Goal: Task Accomplishment & Management: Use online tool/utility

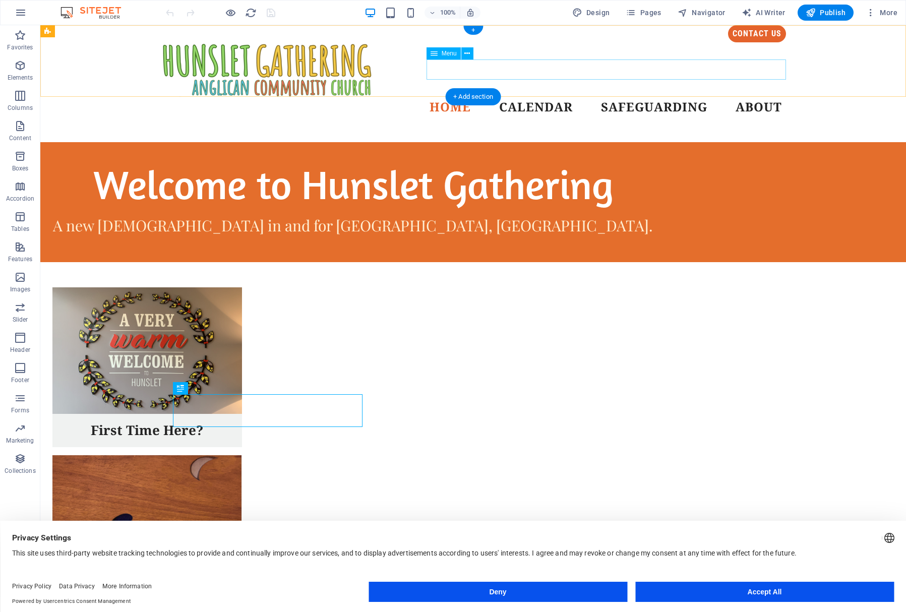
click at [536, 97] on nav "Home Calendar Safeguarding About" at bounding box center [473, 107] width 625 height 20
click at [466, 49] on icon at bounding box center [467, 53] width 6 height 11
click at [822, 59] on div "contact us Home Calendar Safeguarding About" at bounding box center [472, 71] width 865 height 92
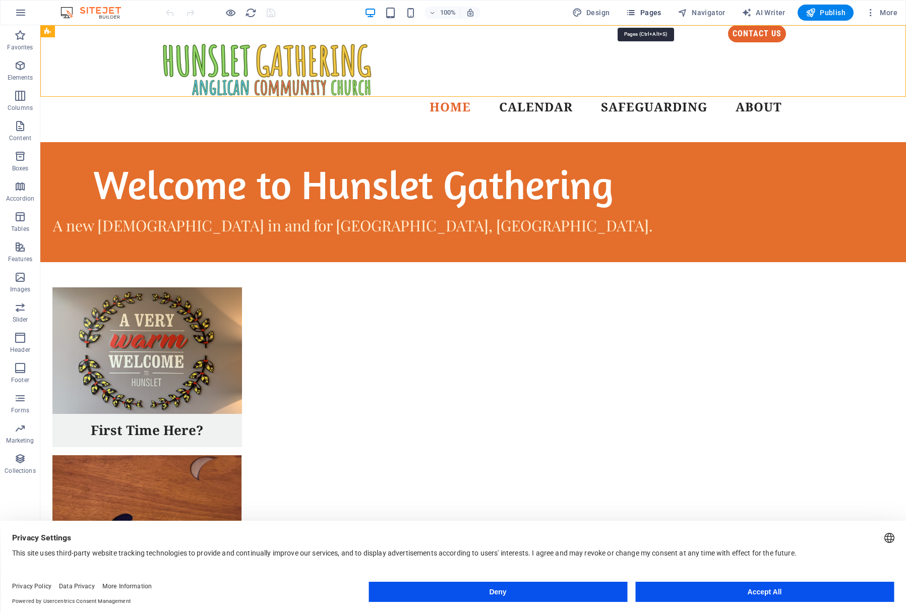
click at [651, 14] on span "Pages" at bounding box center [642, 13] width 35 height 10
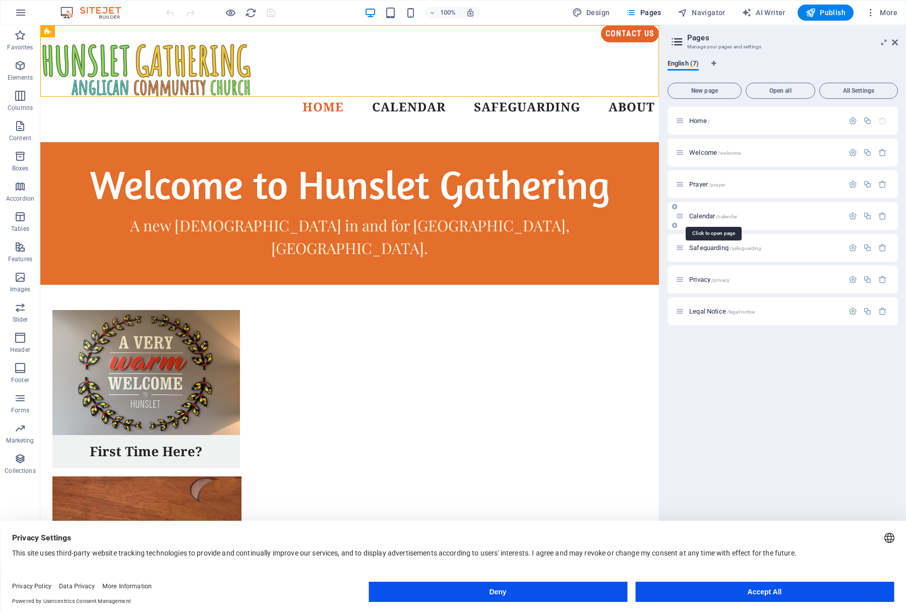
click at [701, 216] on span "Calendar /calendar" at bounding box center [713, 216] width 48 height 8
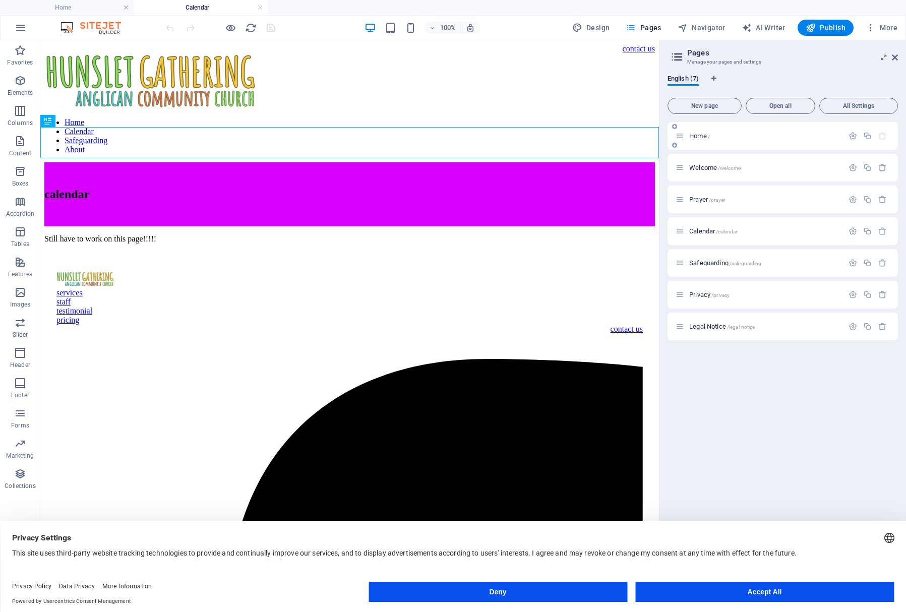
click at [699, 136] on span "Home /" at bounding box center [699, 136] width 21 height 8
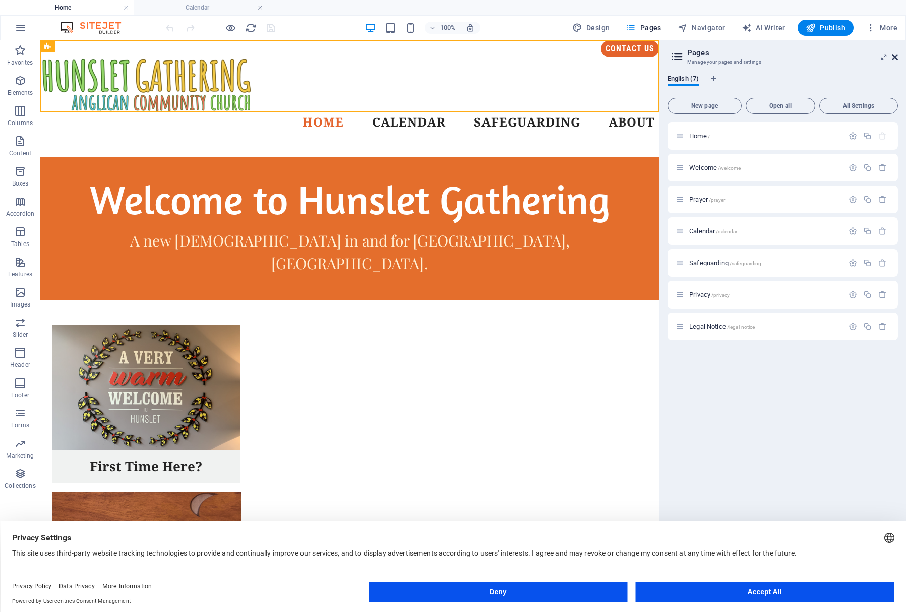
click at [896, 59] on icon at bounding box center [895, 57] width 6 height 8
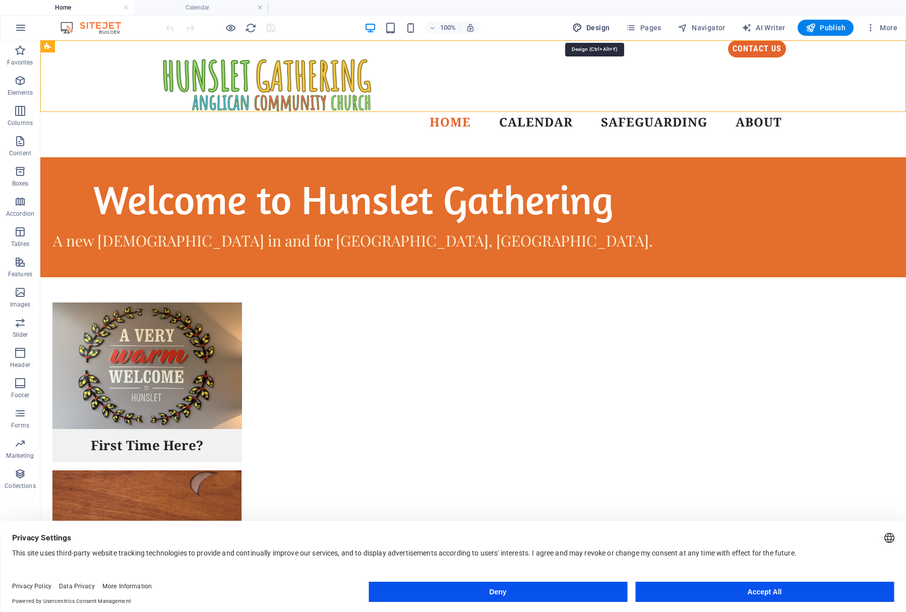
click at [598, 27] on span "Design" at bounding box center [591, 28] width 38 height 10
select select "px"
select select "400"
select select "px"
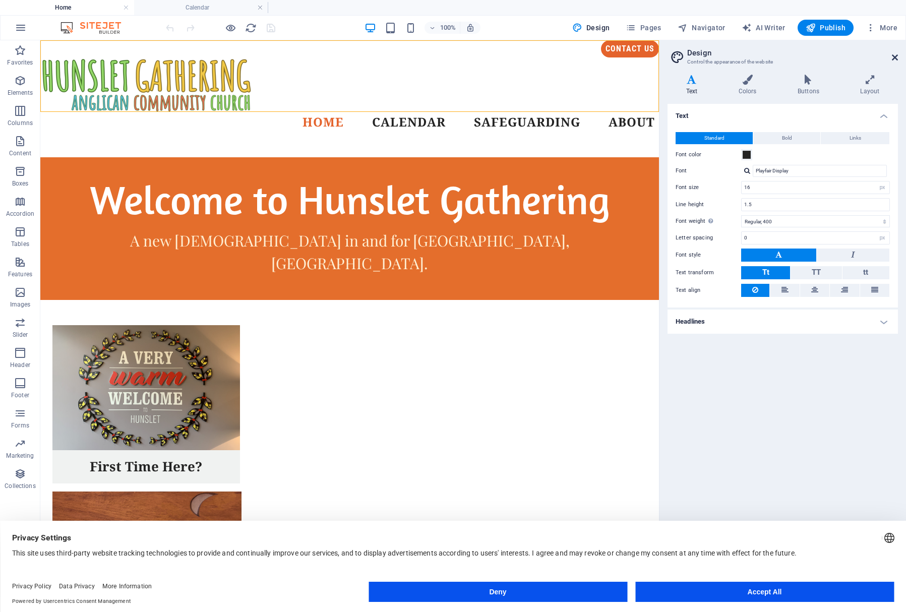
click at [896, 57] on icon at bounding box center [895, 57] width 6 height 8
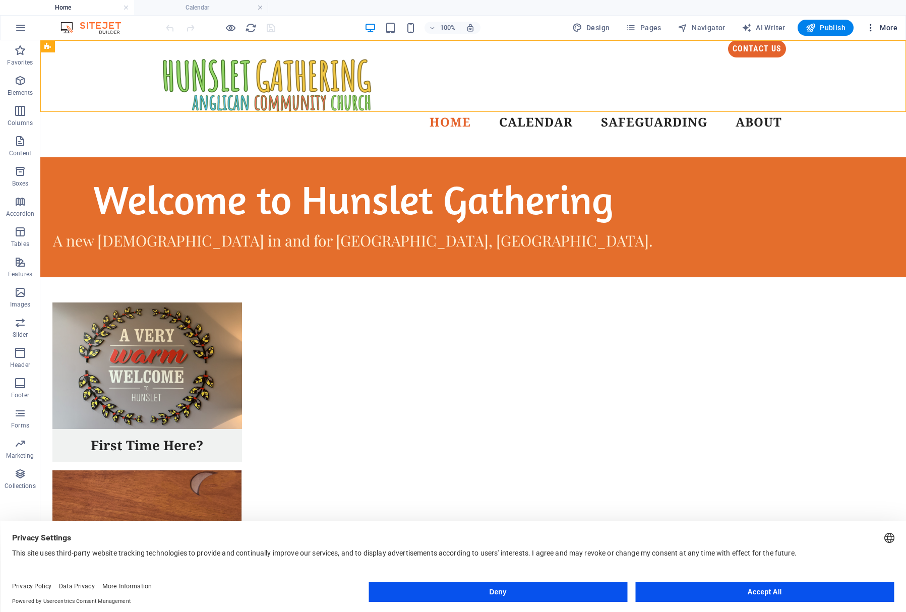
click at [884, 25] on span "More" at bounding box center [881, 28] width 32 height 10
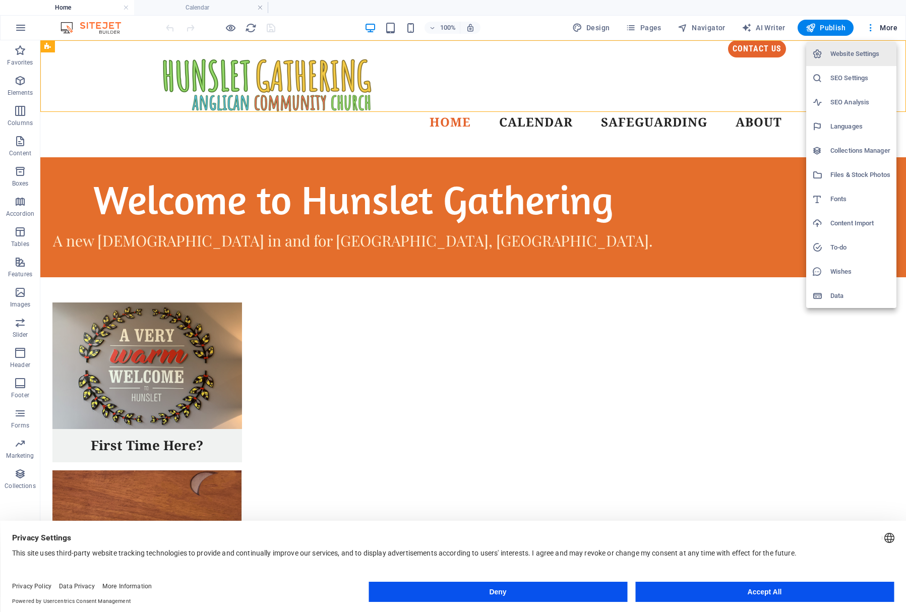
click at [845, 398] on div at bounding box center [453, 306] width 906 height 612
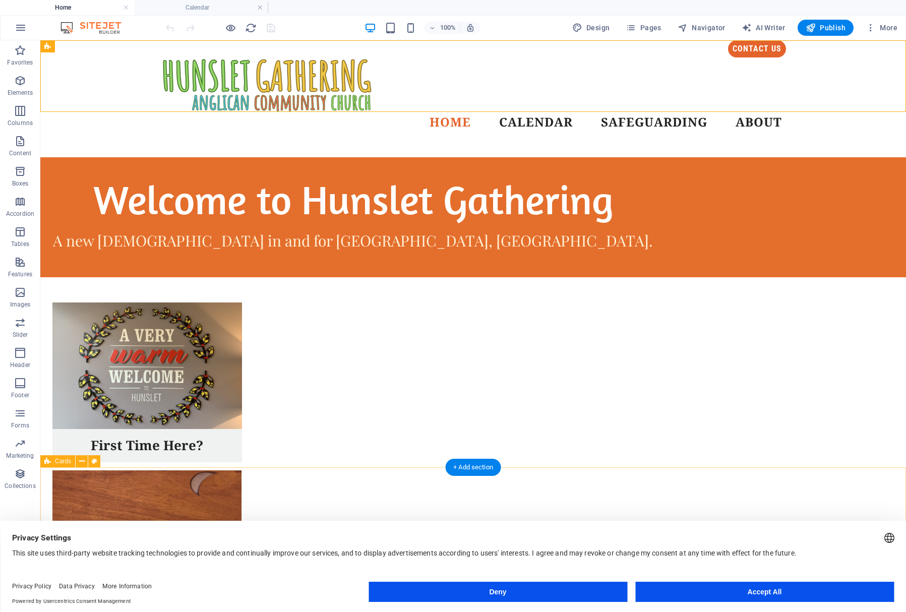
click at [754, 594] on button "Accept All" at bounding box center [764, 592] width 259 height 20
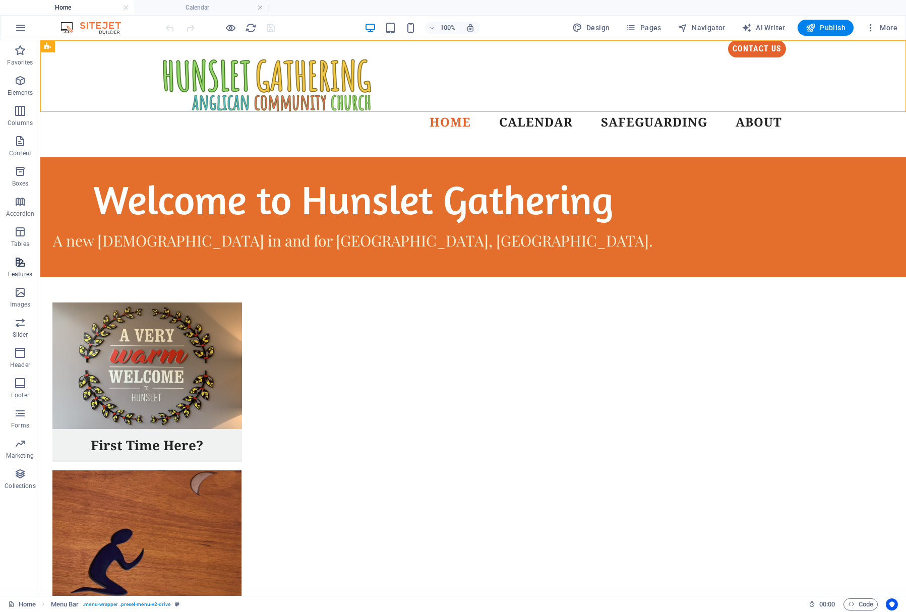
click at [19, 261] on icon "button" at bounding box center [20, 262] width 12 height 12
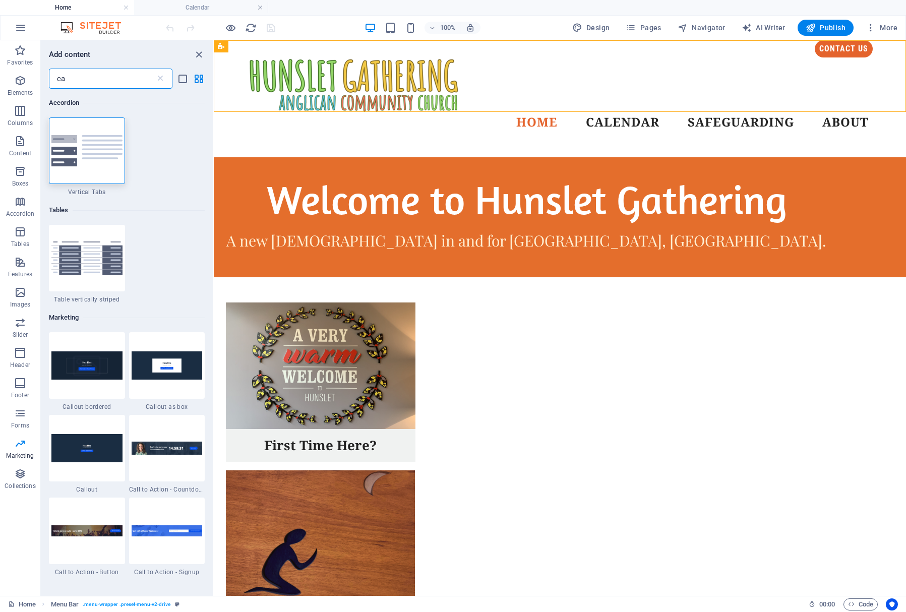
type input "c"
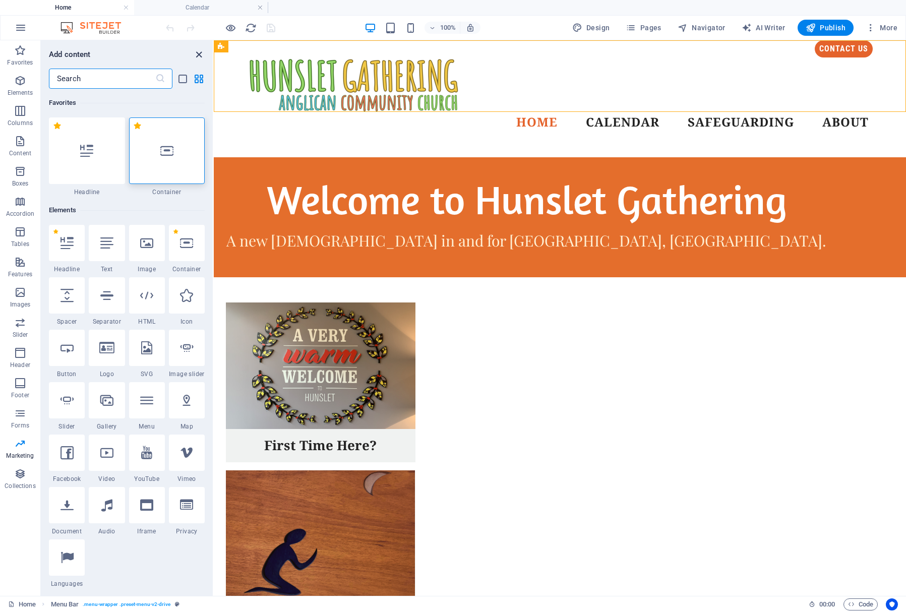
click at [200, 53] on icon "close panel" at bounding box center [199, 55] width 12 height 12
click at [199, 56] on icon "close panel" at bounding box center [199, 55] width 12 height 12
click at [18, 27] on icon "button" at bounding box center [21, 28] width 12 height 12
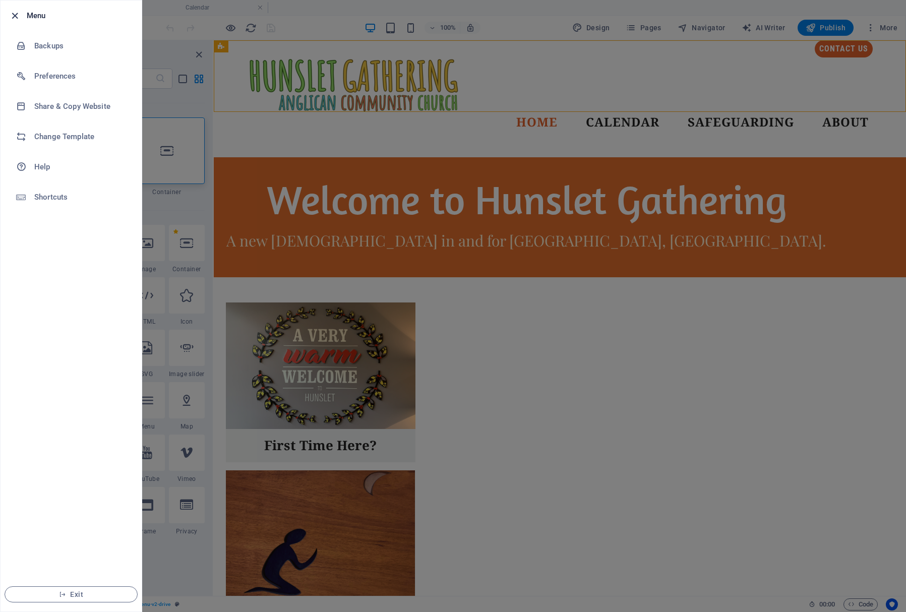
click at [13, 17] on icon "button" at bounding box center [15, 16] width 12 height 12
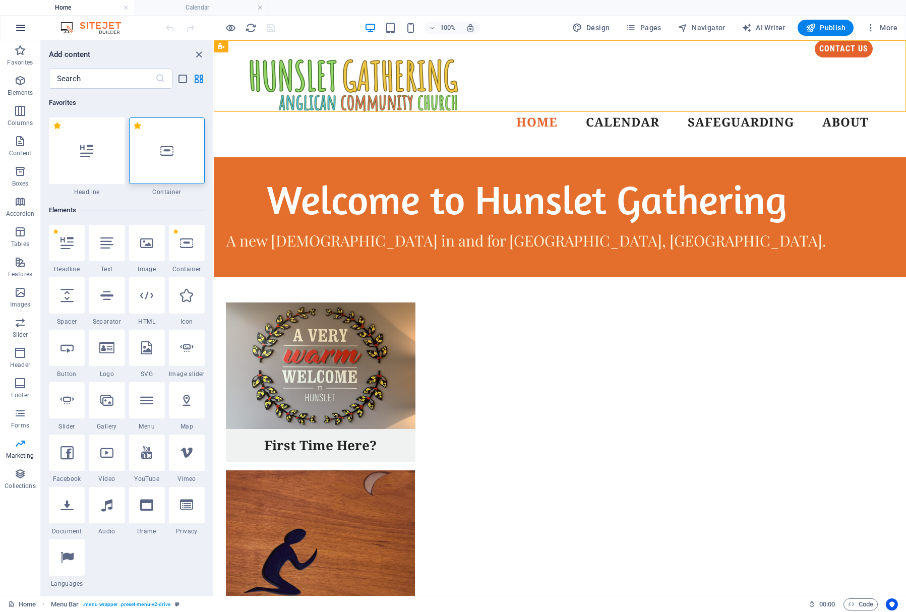
click at [21, 27] on icon "button" at bounding box center [21, 28] width 12 height 12
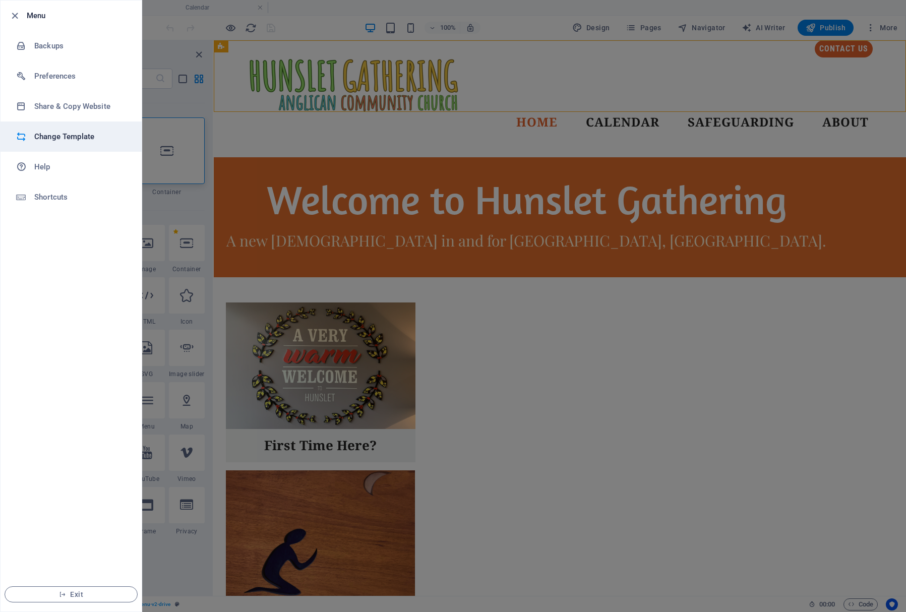
click at [54, 132] on h6 "Change Template" at bounding box center [80, 137] width 93 height 12
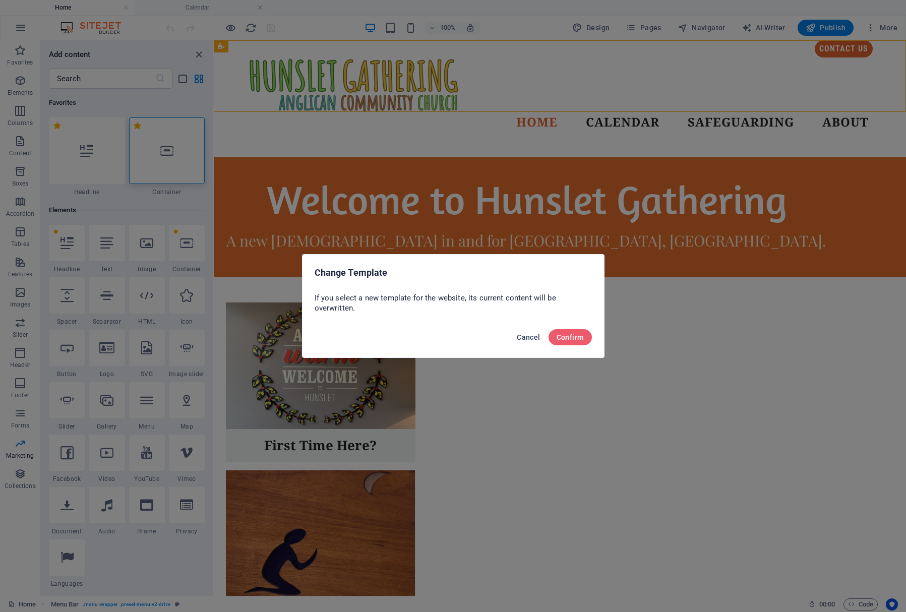
click at [535, 338] on span "Cancel" at bounding box center [528, 337] width 23 height 8
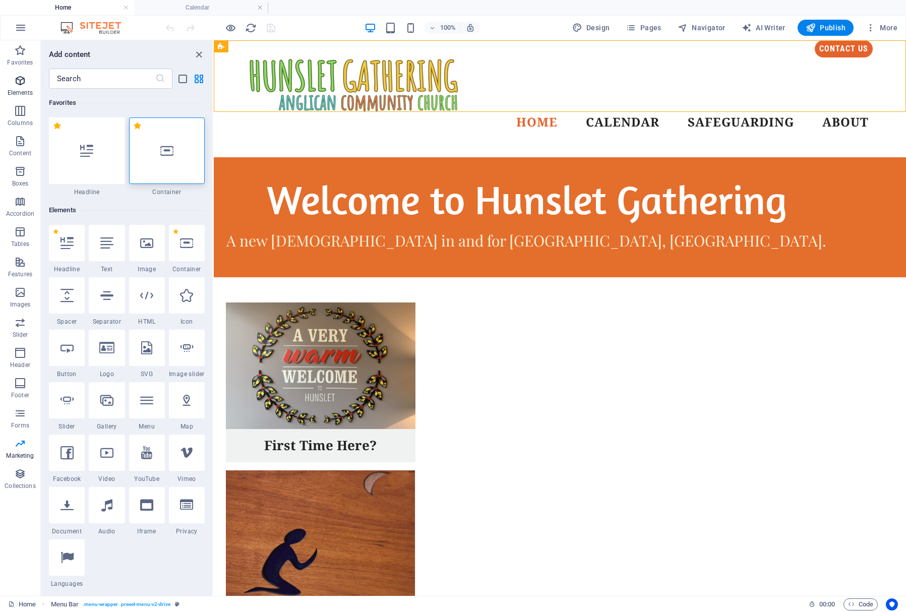
click at [21, 82] on icon "button" at bounding box center [20, 81] width 12 height 12
click at [24, 80] on icon "button" at bounding box center [20, 81] width 12 height 12
click at [23, 114] on icon "button" at bounding box center [20, 111] width 12 height 12
click at [199, 54] on icon "close panel" at bounding box center [199, 55] width 12 height 12
click at [19, 234] on icon "button" at bounding box center [20, 232] width 12 height 12
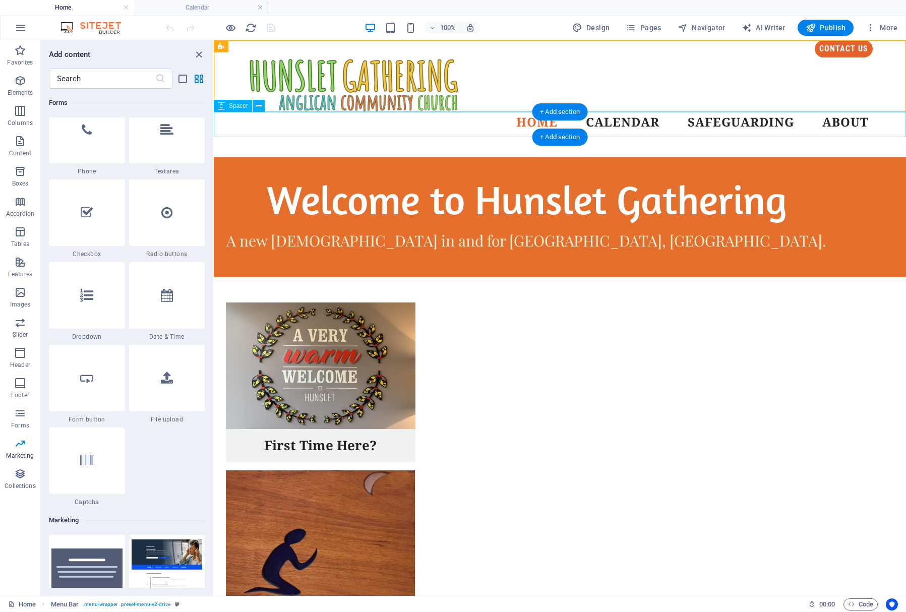
scroll to position [7791, 0]
click at [168, 302] on icon at bounding box center [167, 296] width 12 height 13
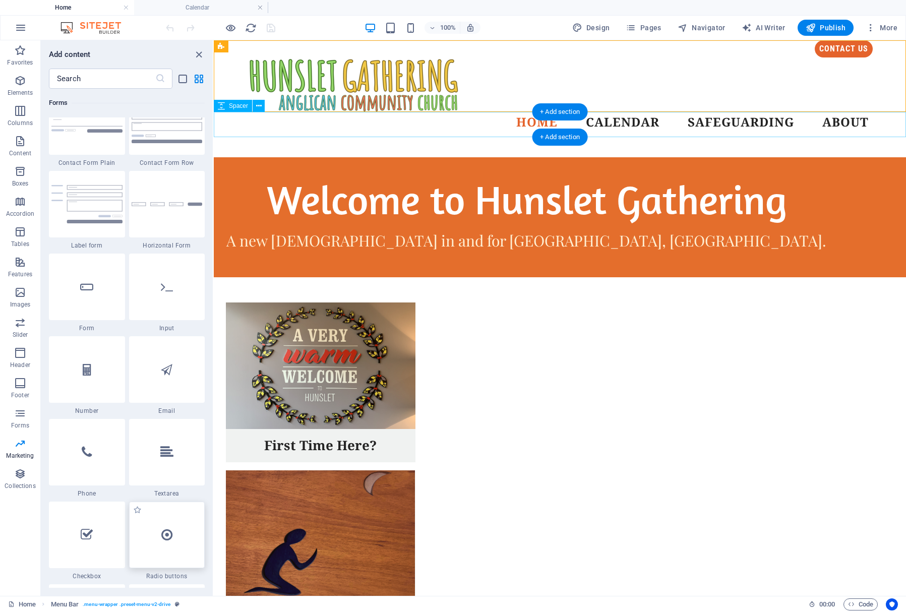
scroll to position [7467, 0]
click at [105, 27] on img at bounding box center [96, 28] width 76 height 12
click at [67, 9] on h4 "Home" at bounding box center [67, 7] width 134 height 11
click at [198, 10] on h4 "Calendar" at bounding box center [201, 7] width 134 height 11
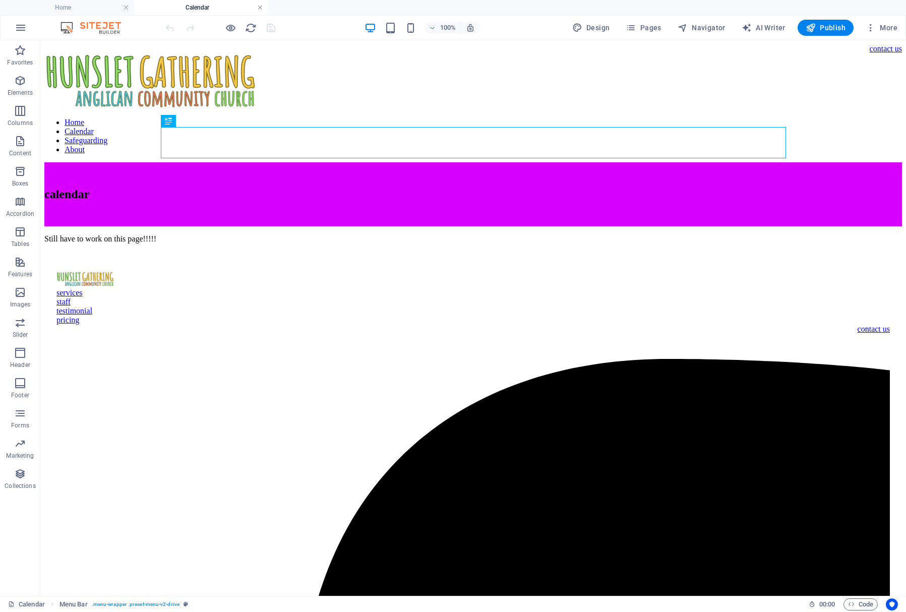
click at [262, 9] on link at bounding box center [260, 8] width 6 height 10
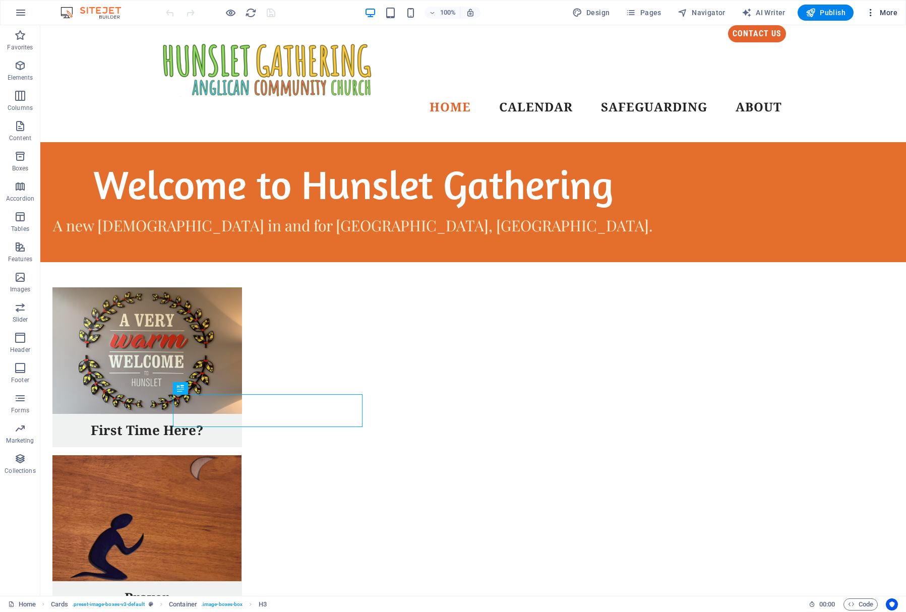
click at [873, 14] on icon "button" at bounding box center [870, 13] width 10 height 10
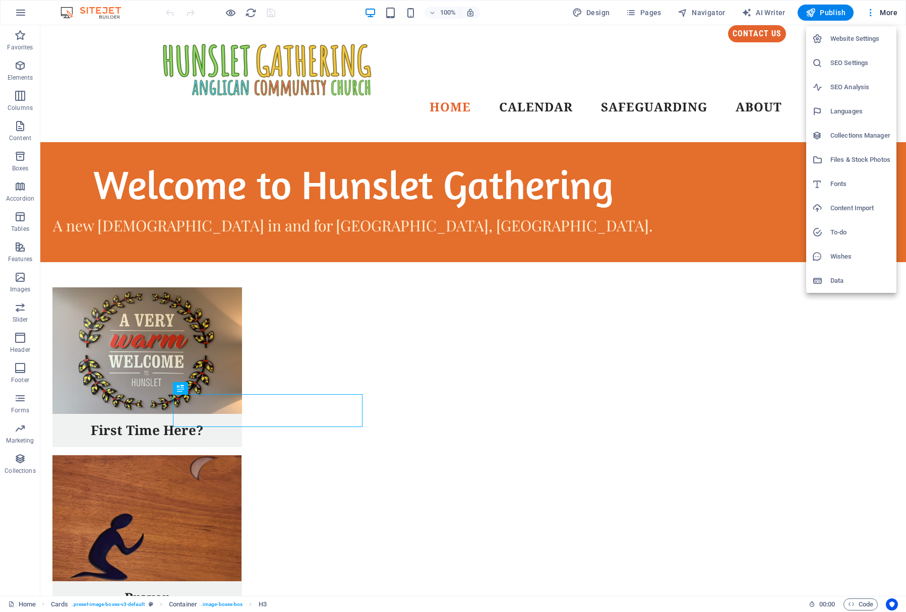
click at [871, 33] on h6 "Website Settings" at bounding box center [860, 39] width 60 height 12
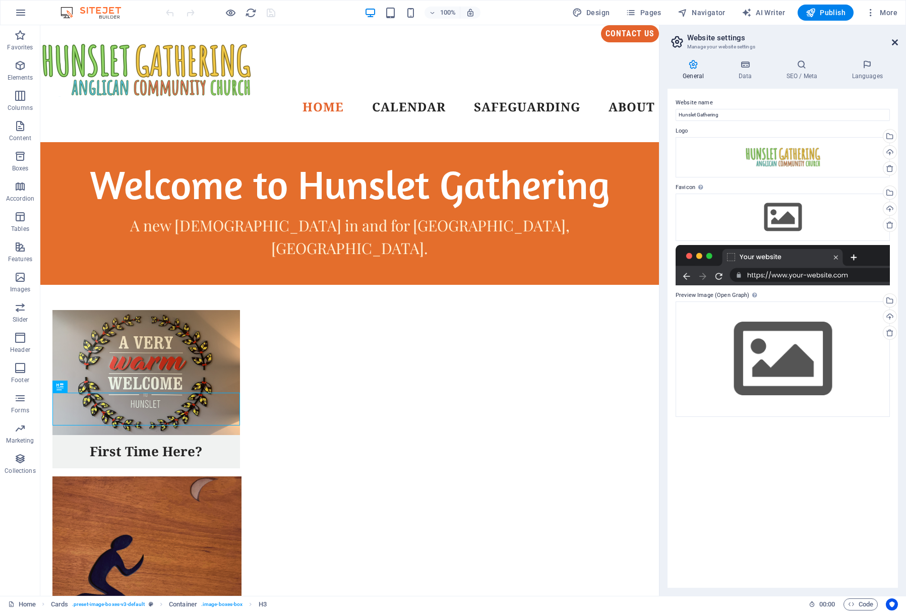
click at [895, 43] on icon at bounding box center [895, 42] width 6 height 8
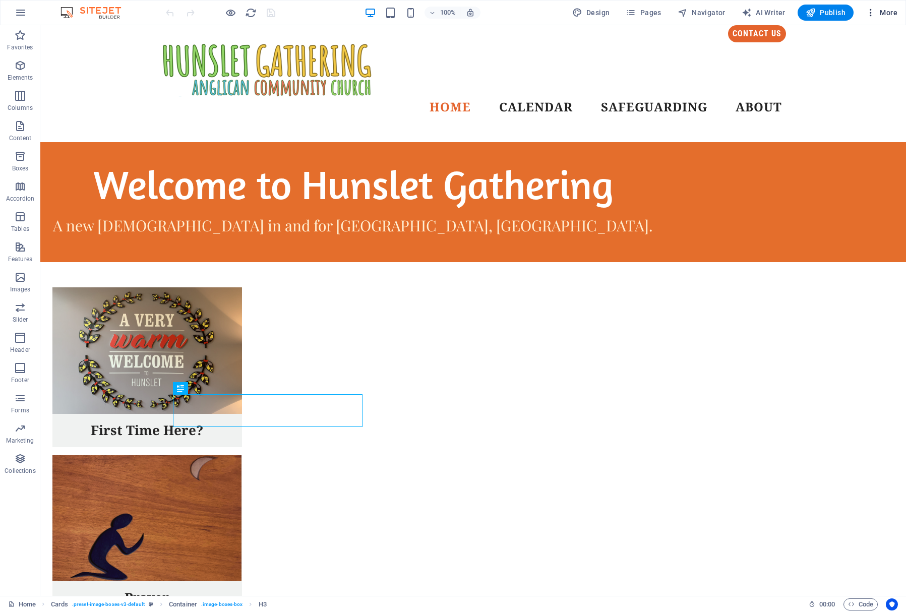
click at [889, 8] on span "More" at bounding box center [881, 13] width 32 height 10
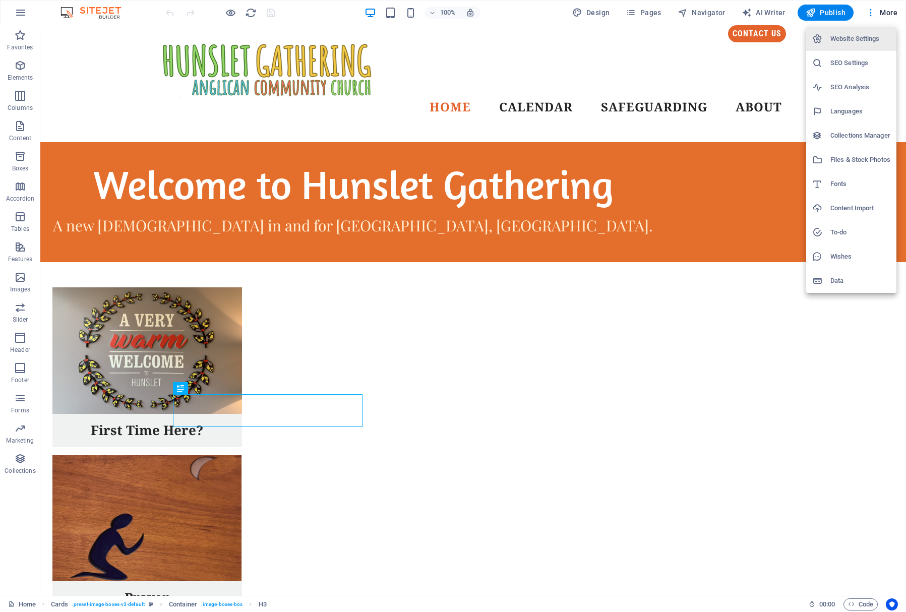
click at [848, 85] on h6 "SEO Analysis" at bounding box center [860, 87] width 60 height 12
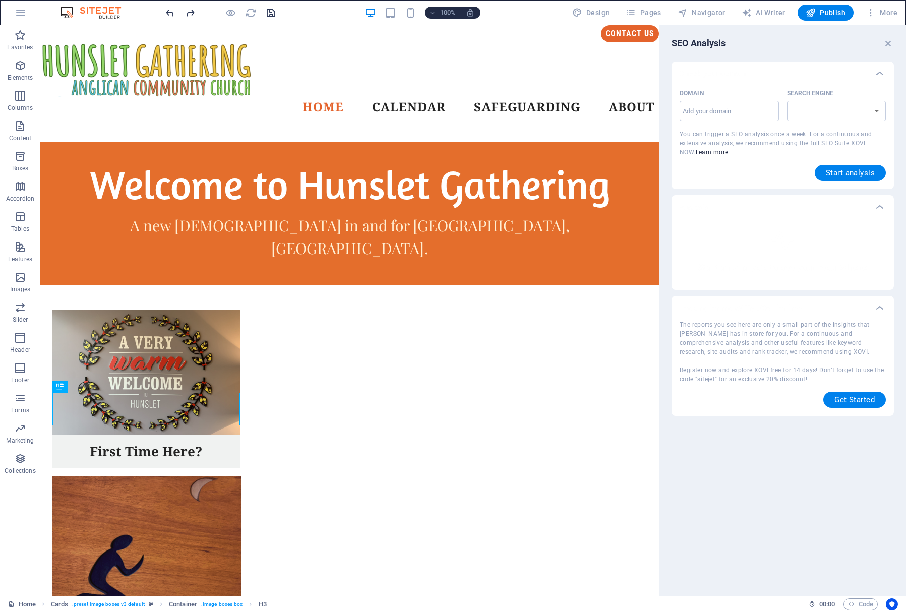
select select "google.com"
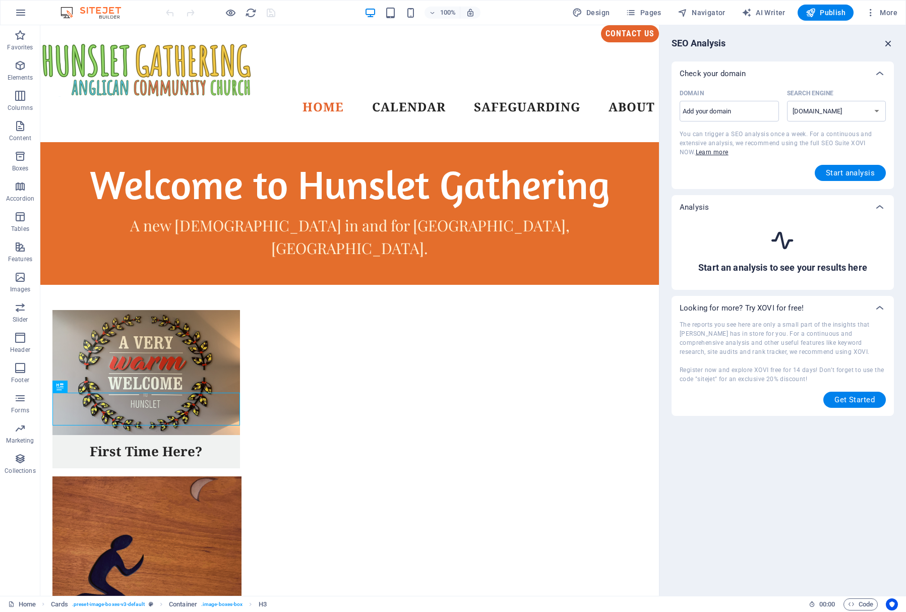
click at [888, 41] on icon "button" at bounding box center [887, 43] width 11 height 11
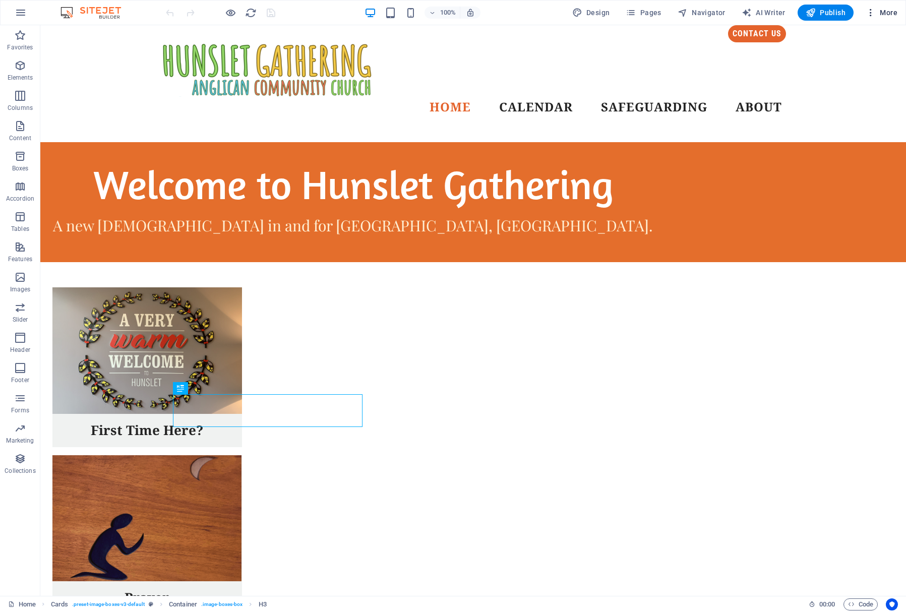
click at [891, 13] on span "More" at bounding box center [881, 13] width 32 height 10
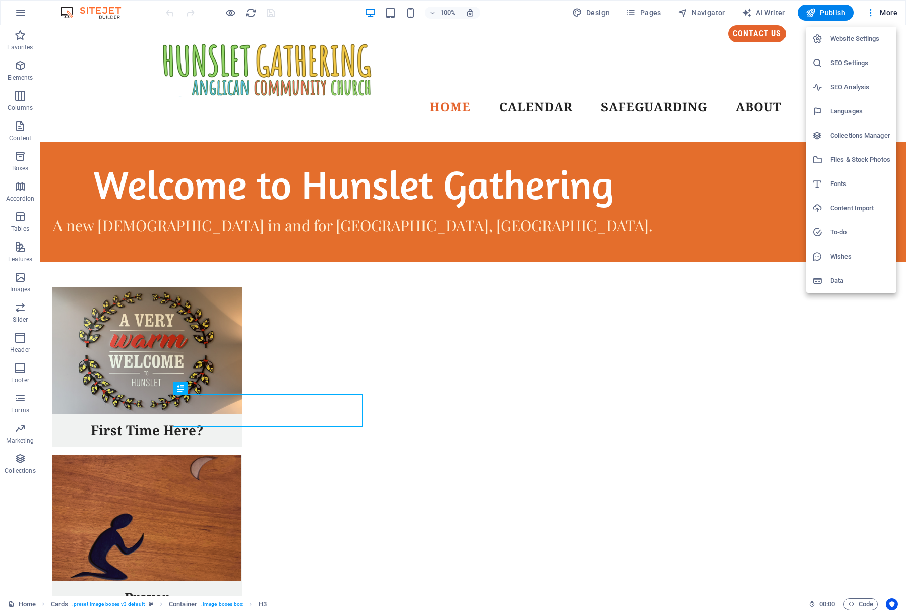
click at [851, 132] on h6 "Collections Manager" at bounding box center [860, 136] width 60 height 12
